Goal: Manage account settings

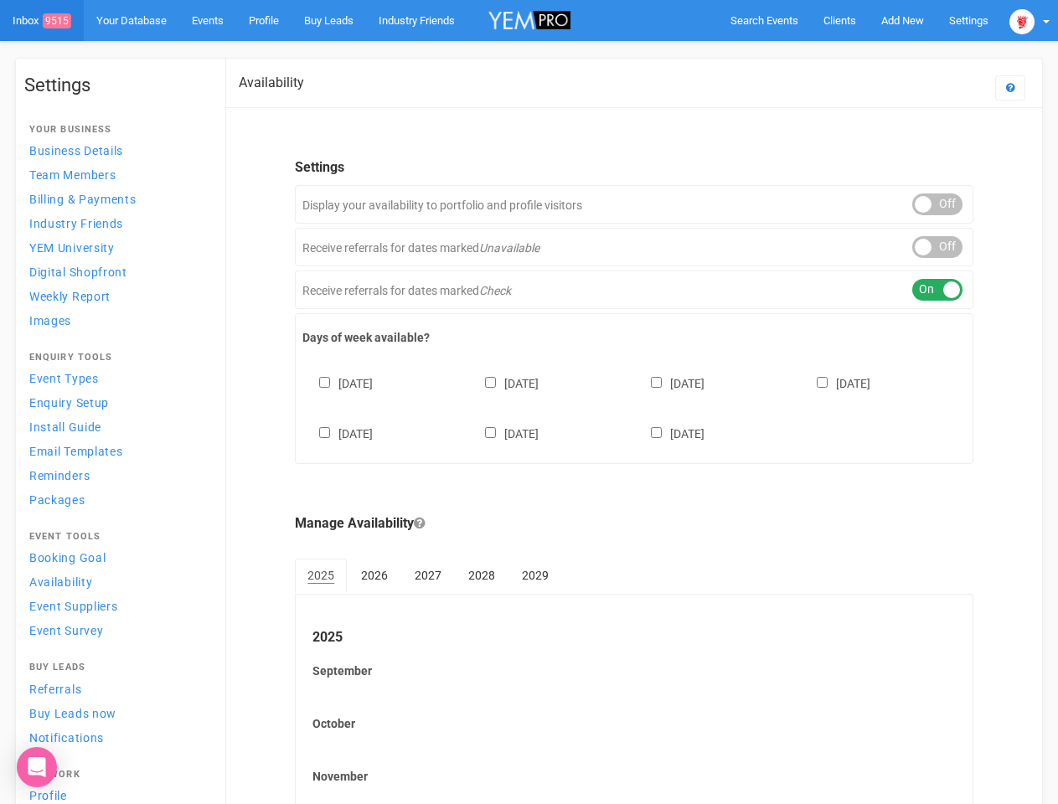
click at [528, 402] on div "[DATE] [DATE] [DATE] [DATE] [DATE] [DATE] [DATE]" at bounding box center [633, 400] width 663 height 100
click at [764, 20] on span "Search Events" at bounding box center [764, 20] width 68 height 13
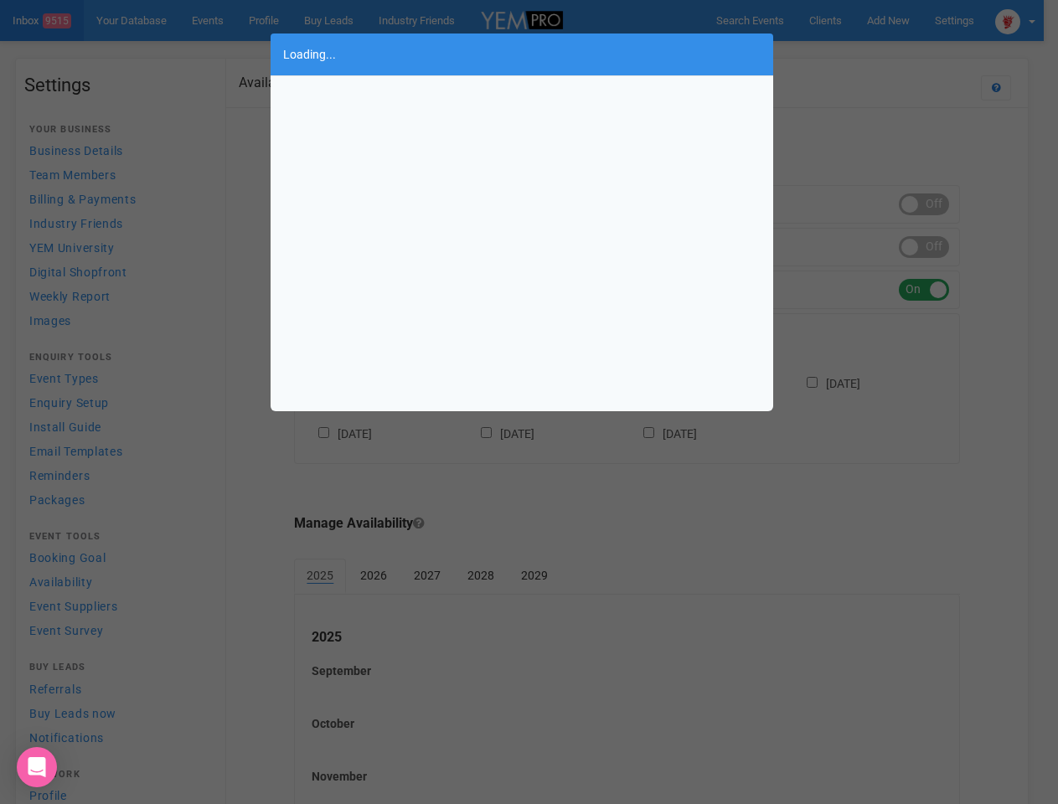
click at [863, 54] on div "Loading..." at bounding box center [529, 402] width 1058 height 804
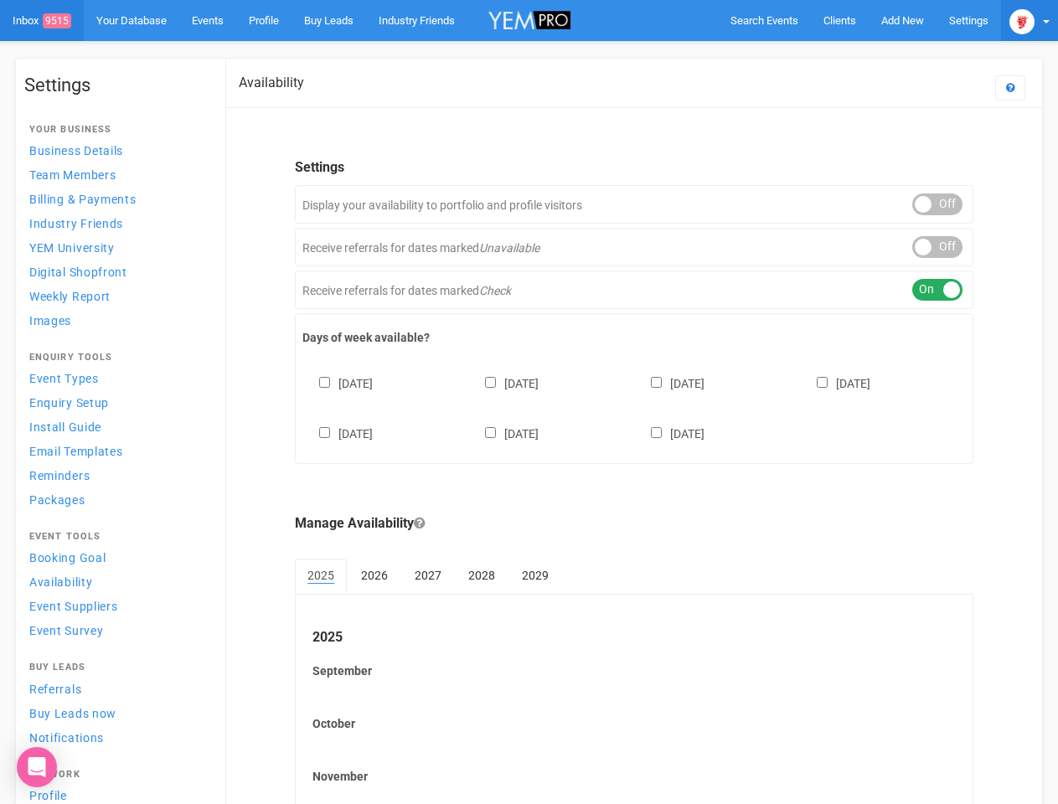
click at [1029, 20] on img at bounding box center [1021, 21] width 25 height 25
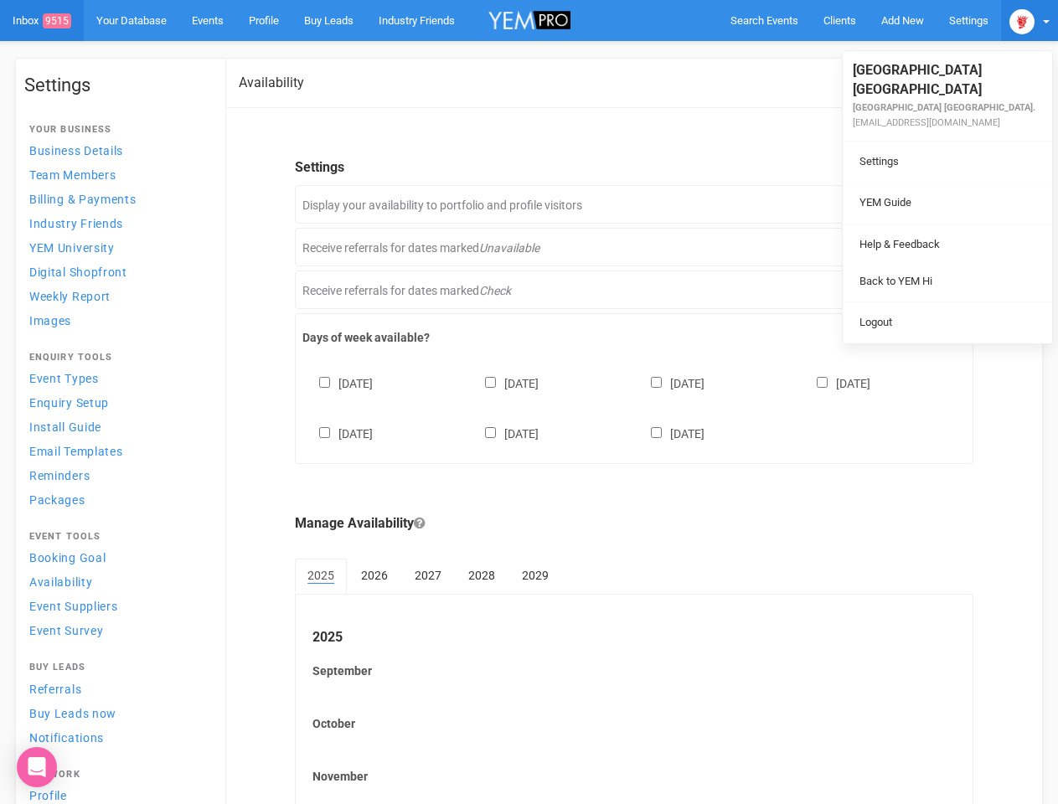
click at [937, 204] on div "ON OFF" at bounding box center [937, 204] width 50 height 22
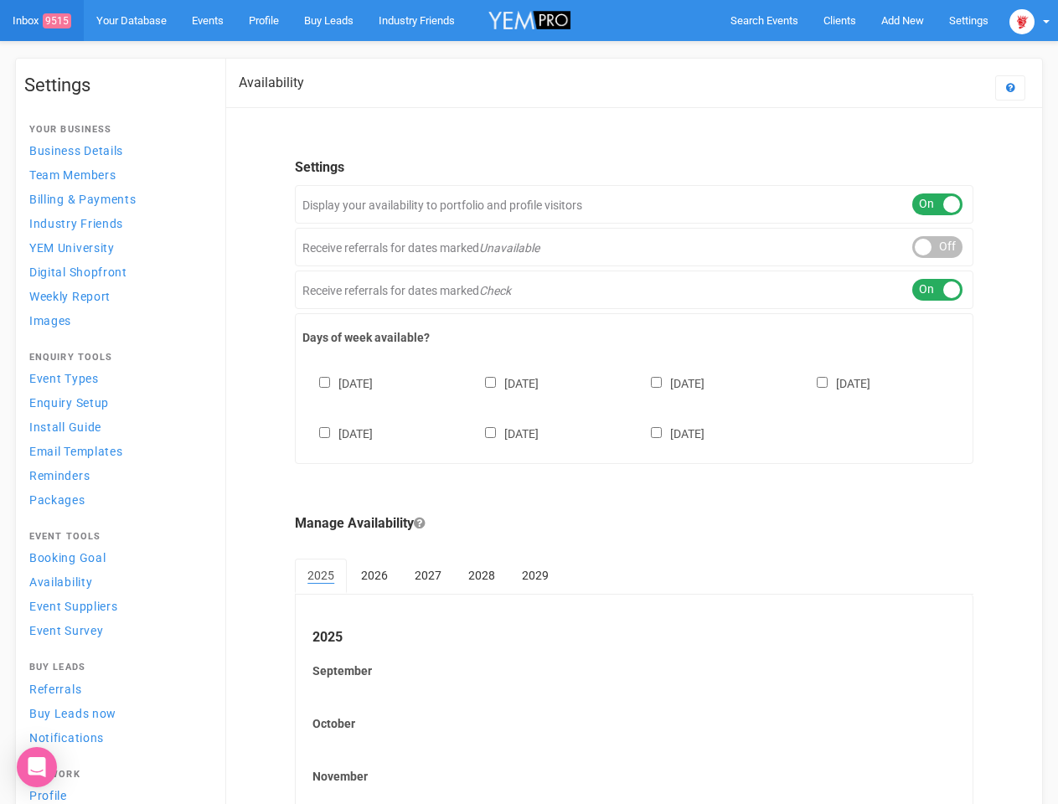
click at [937, 247] on div "ON OFF" at bounding box center [937, 247] width 50 height 22
click at [937, 290] on div "ON OFF" at bounding box center [937, 290] width 50 height 22
click at [634, 406] on div "[DATE] [DATE] [DATE] [DATE] [DATE] [DATE] [DATE]" at bounding box center [633, 400] width 663 height 100
